Goal: Information Seeking & Learning: Learn about a topic

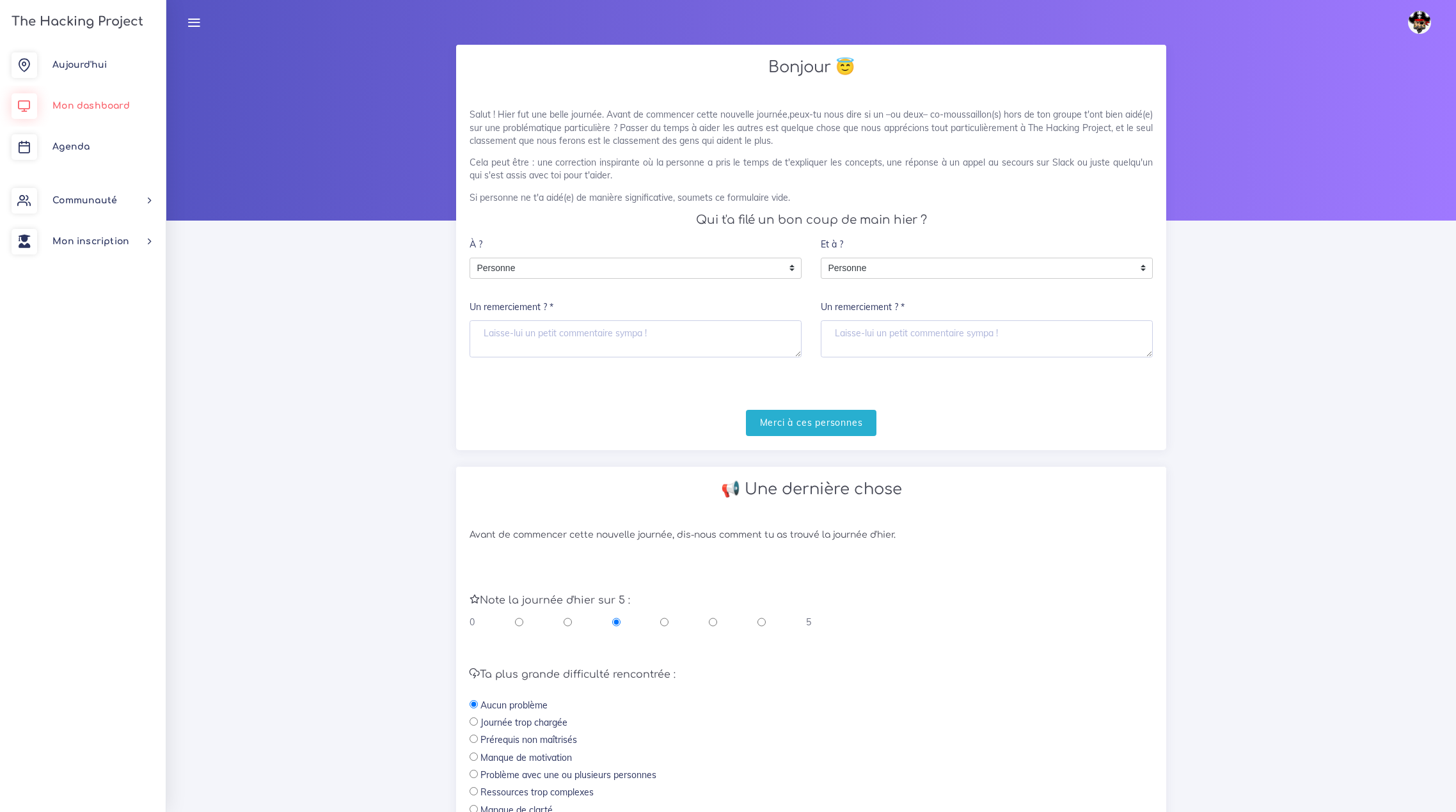
click at [79, 107] on span "Mon dashboard" at bounding box center [91, 106] width 78 height 10
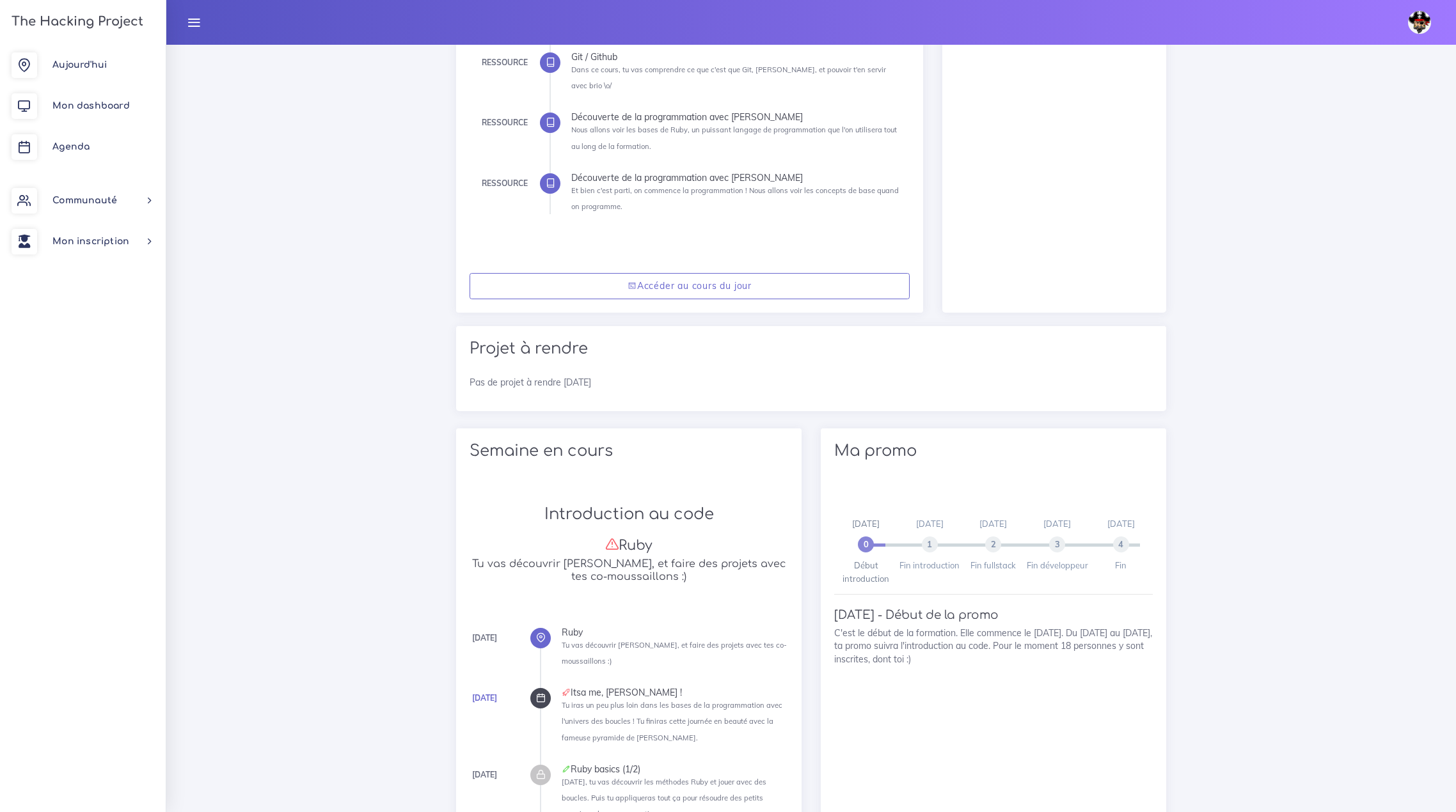
scroll to position [447, 0]
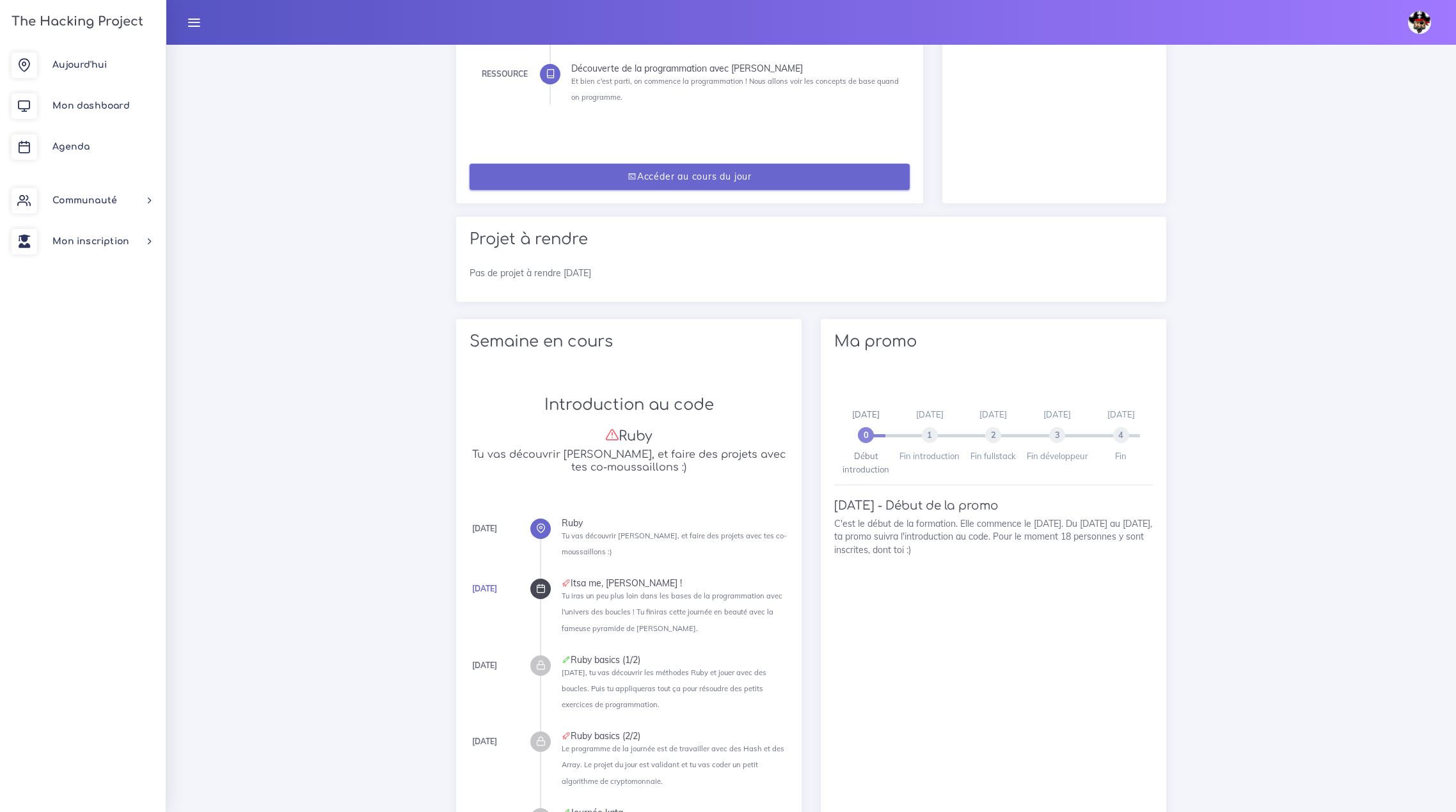
click at [694, 164] on link "Accéder au cours du jour" at bounding box center [690, 177] width 440 height 26
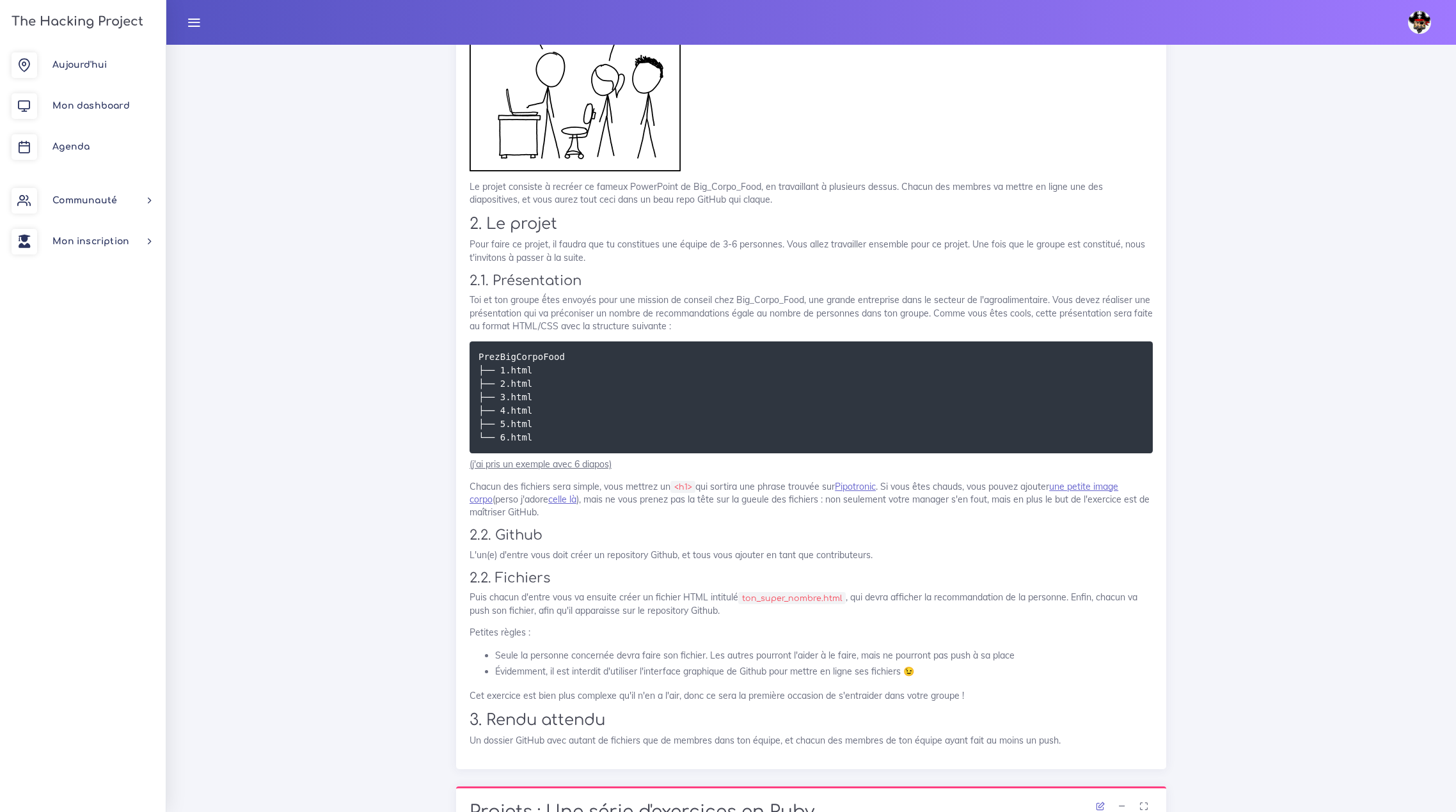
scroll to position [959, 0]
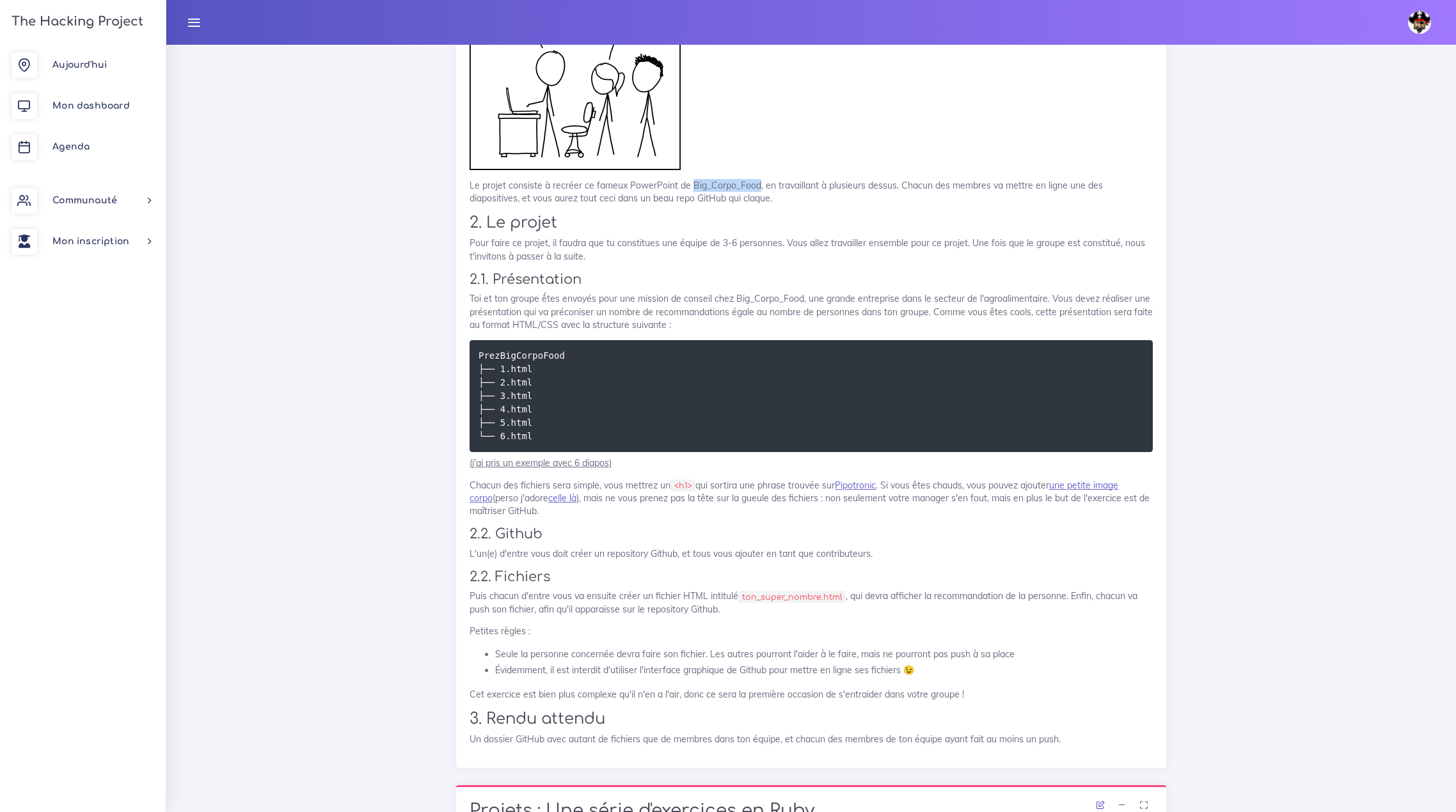
drag, startPoint x: 691, startPoint y: 190, endPoint x: 758, endPoint y: 184, distance: 67.3
click at [758, 184] on p "Le projet consiste à recréer ce fameux PowerPoint de Big_Corpo_Food, en travail…" at bounding box center [812, 193] width 683 height 26
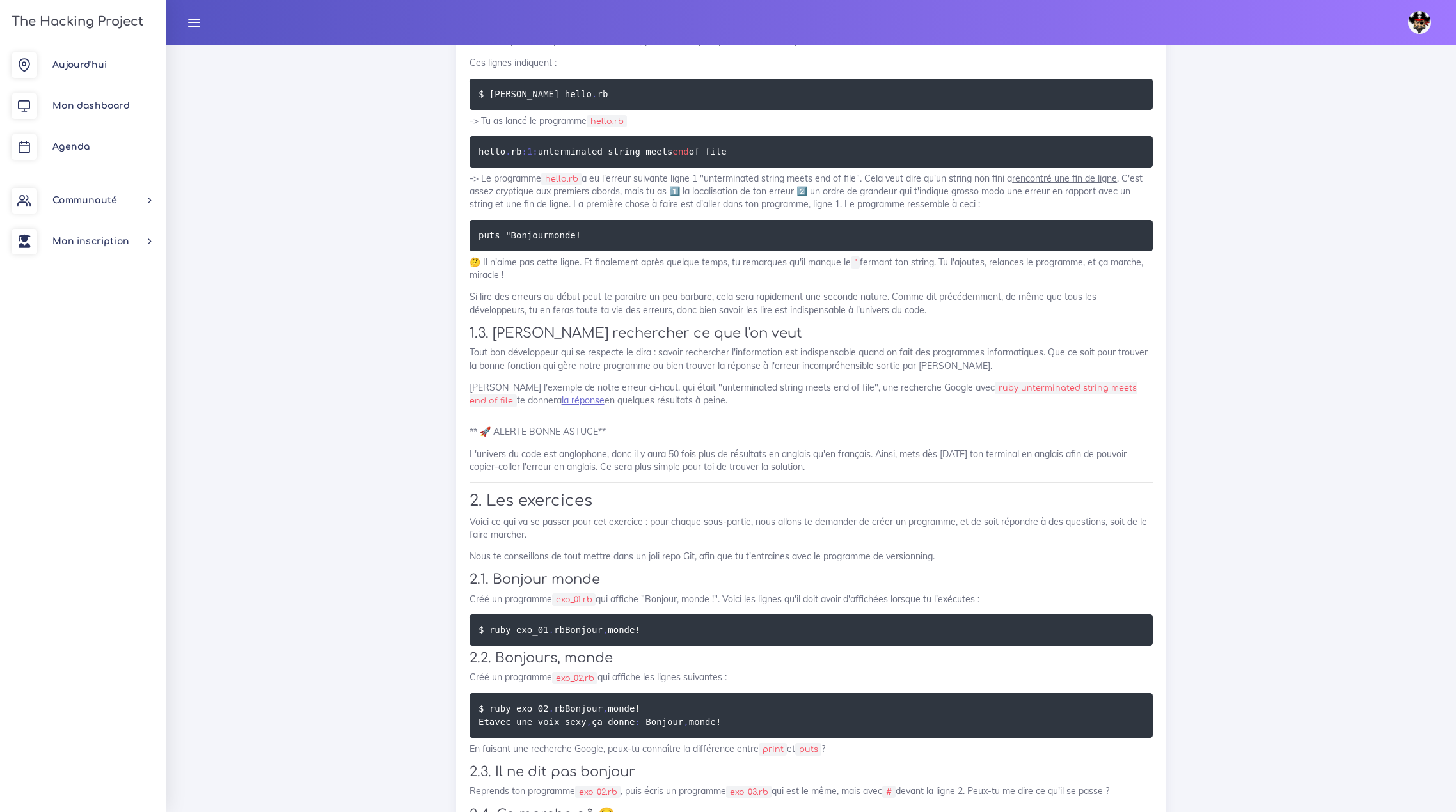
scroll to position [2238, 0]
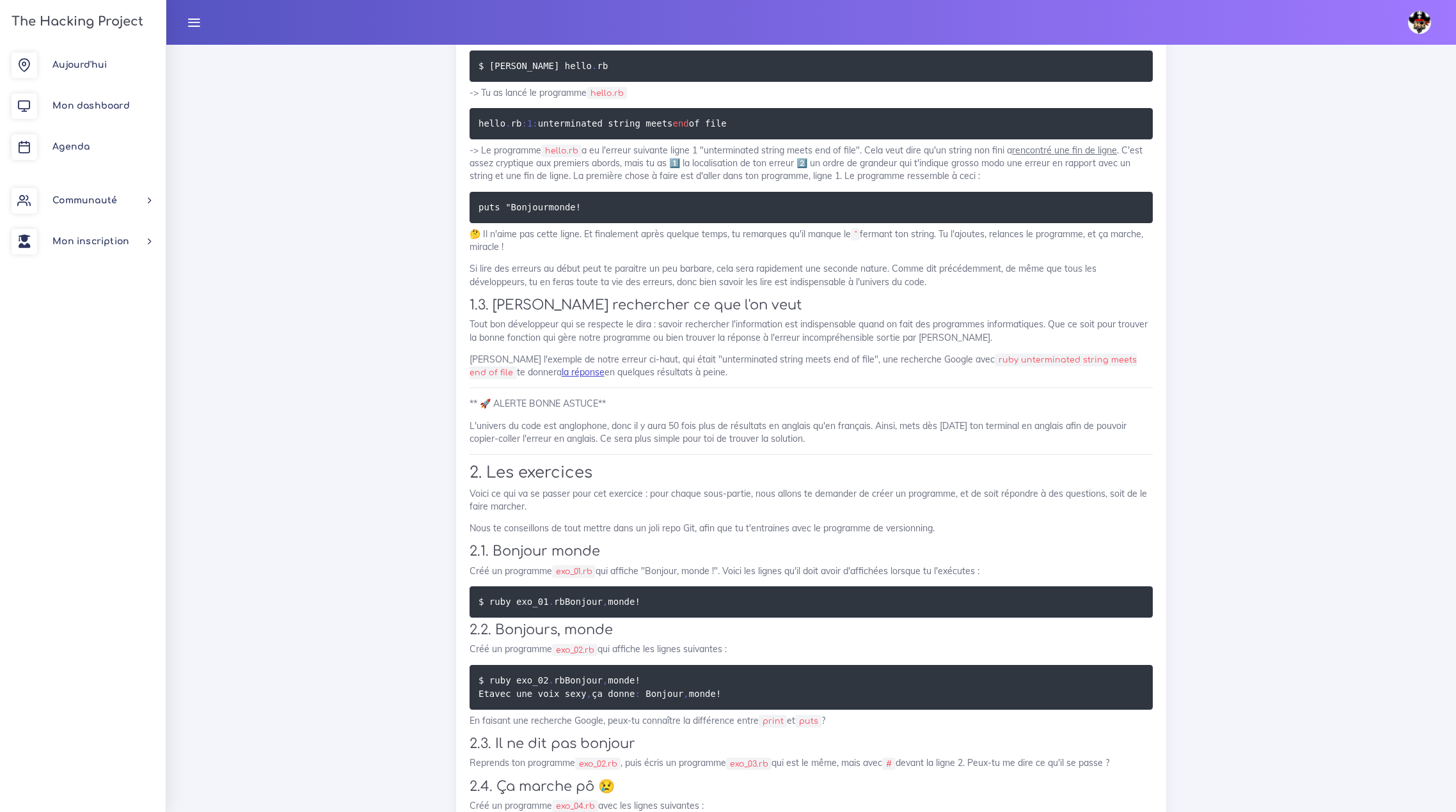
click at [562, 371] on link "la réponse" at bounding box center [583, 372] width 43 height 12
